Goal: Information Seeking & Learning: Find specific fact

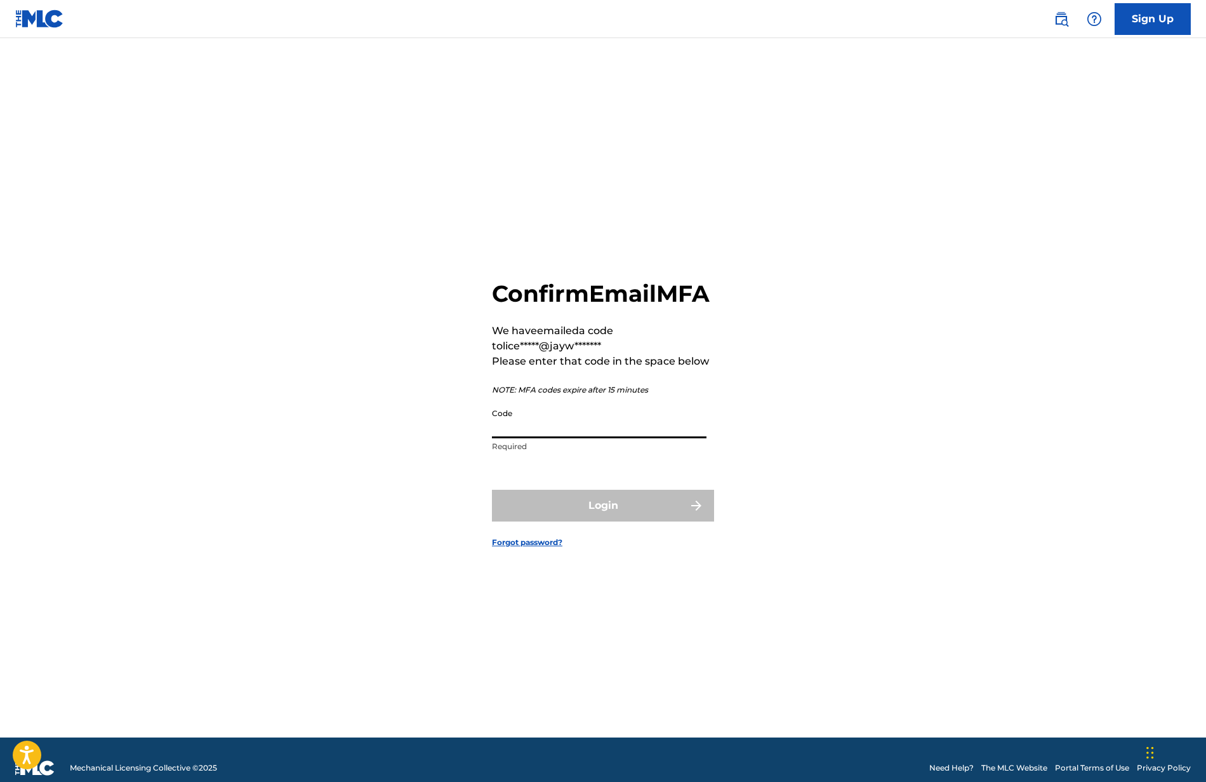
click at [556, 438] on input "Code" at bounding box center [599, 420] width 215 height 36
paste input "575803"
type input "575803"
click at [598, 521] on button "Login" at bounding box center [603, 506] width 222 height 32
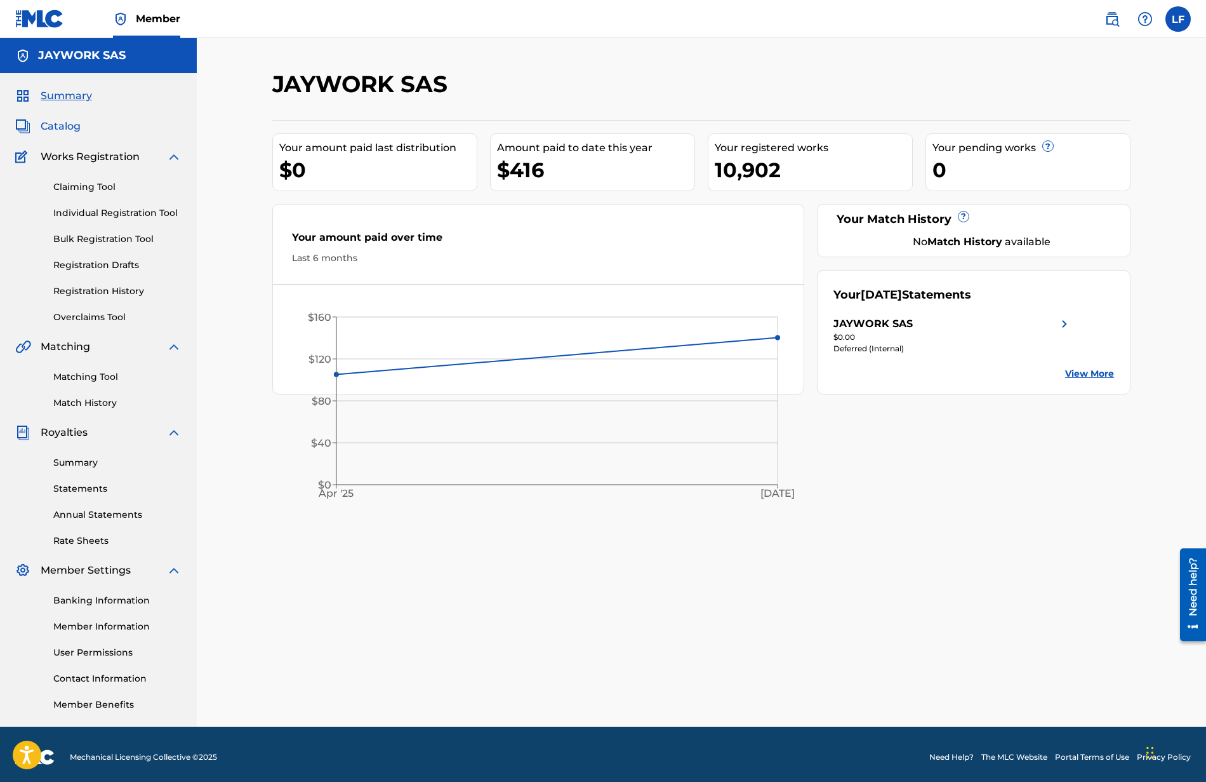
click at [76, 123] on span "Catalog" at bounding box center [61, 126] width 40 height 15
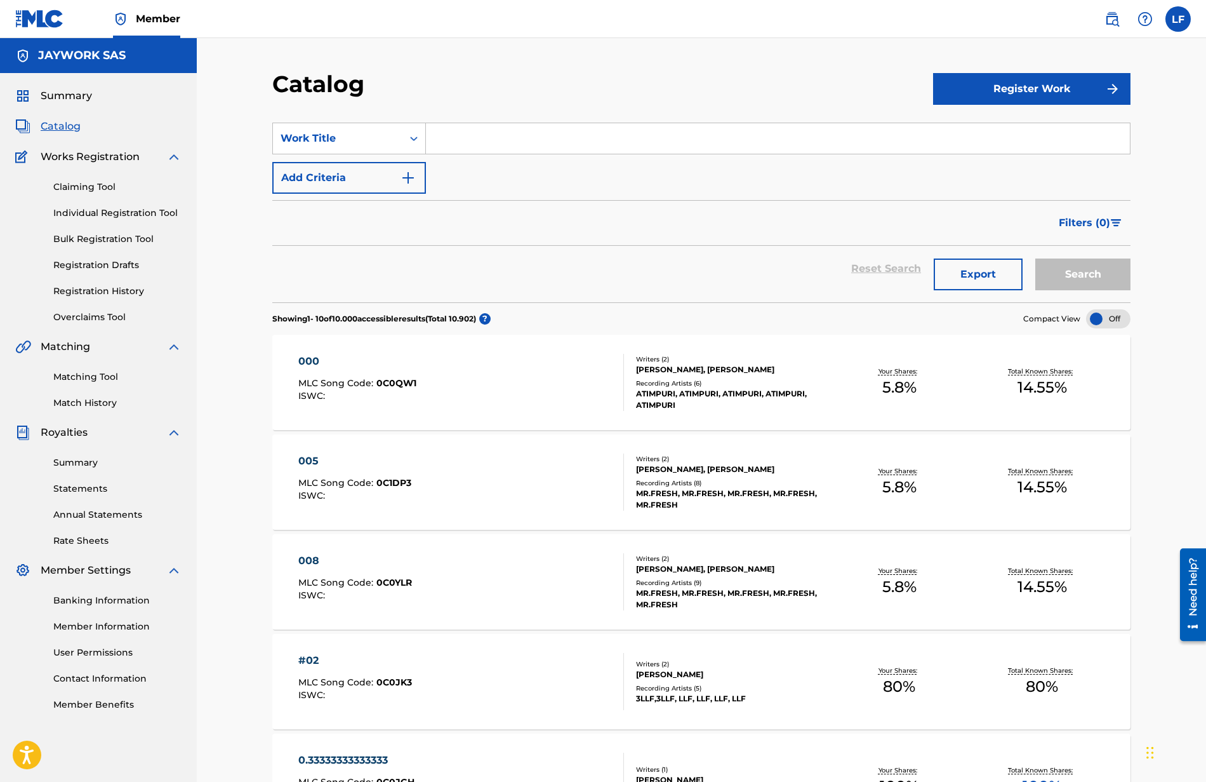
click at [523, 139] on input "Search Form" at bounding box center [778, 138] width 704 height 30
paste input "Colipo"
click at [1036, 258] on button "Search" at bounding box center [1083, 274] width 95 height 32
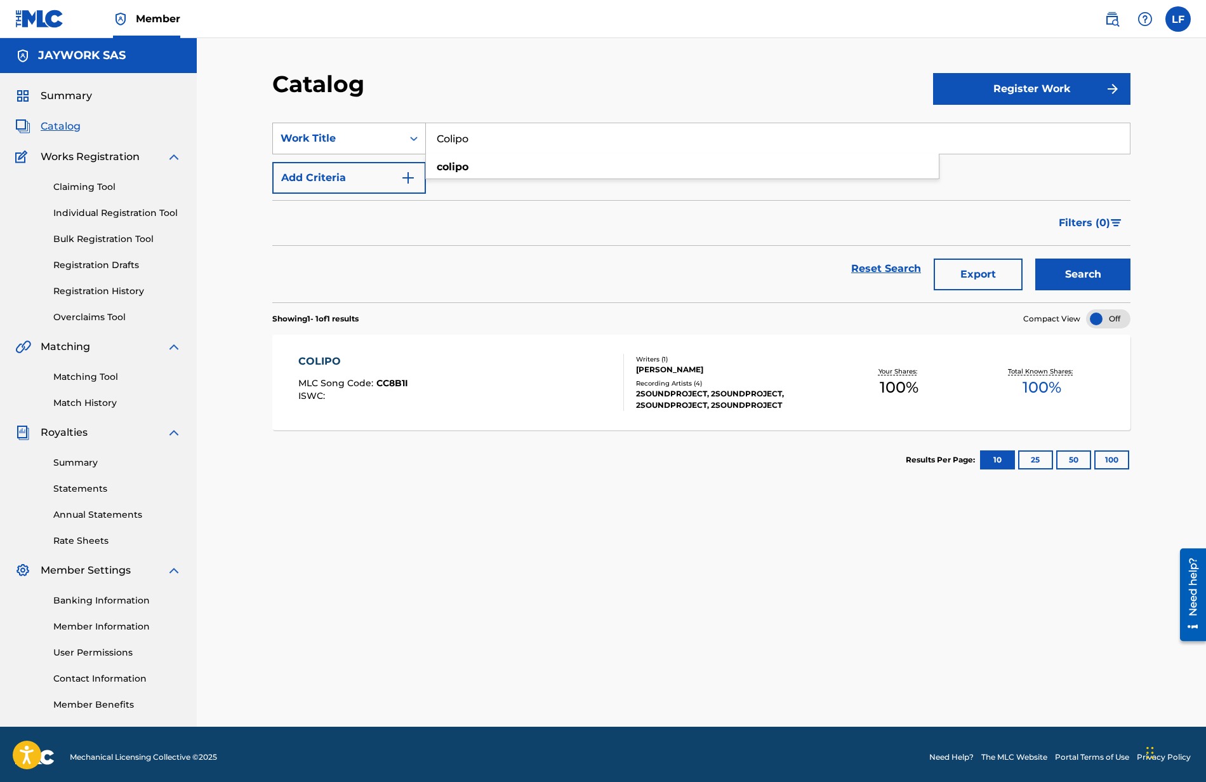
drag, startPoint x: 397, startPoint y: 131, endPoint x: 384, endPoint y: 130, distance: 12.8
click at [384, 130] on div "SearchWithCriteriaef321e6a-54c4-4894-99e9-f708bf1bdb1f Work Title Colipo colipo" at bounding box center [701, 139] width 858 height 32
paste input "My Melody"
type input "My Melody"
click at [1036, 258] on button "Search" at bounding box center [1083, 274] width 95 height 32
